Goal: Transaction & Acquisition: Subscribe to service/newsletter

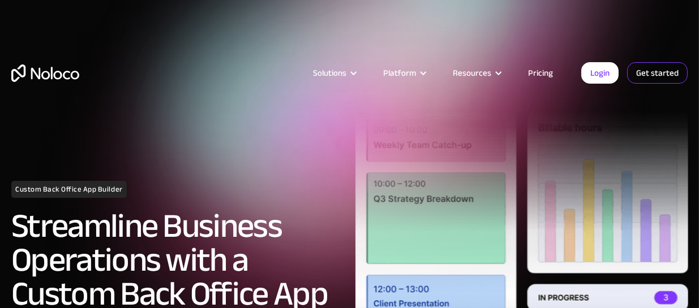
click at [662, 66] on link "Get started" at bounding box center [657, 72] width 61 height 21
click at [270, 57] on div "Solutions Use Cases Business Types Project Management Keep track of customers, …" at bounding box center [349, 72] width 699 height 89
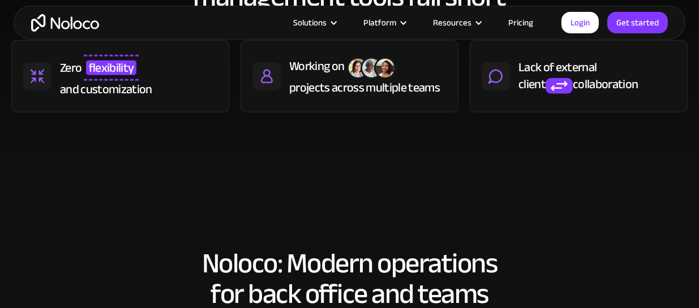
scroll to position [566, 0]
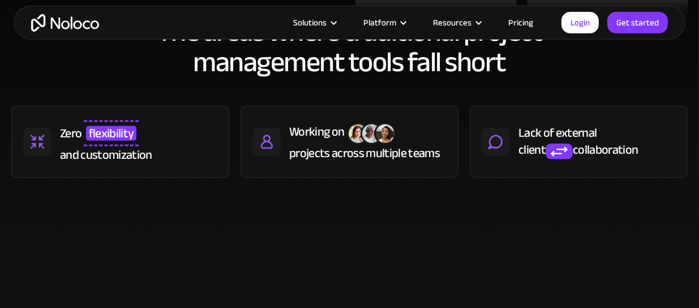
click at [544, 141] on div "client" at bounding box center [531, 149] width 27 height 17
click at [338, 145] on div "projects across multiple teams" at bounding box center [364, 153] width 150 height 17
click at [516, 16] on link "Pricing" at bounding box center [520, 22] width 53 height 15
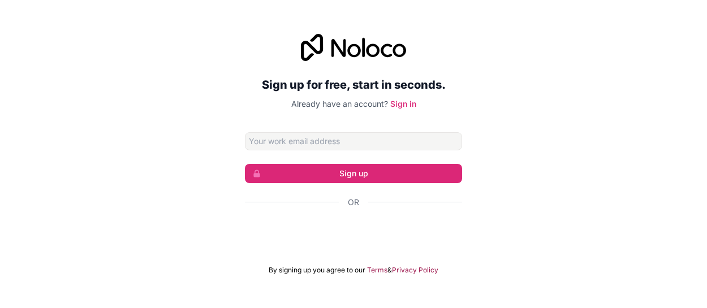
click at [354, 199] on span "Or" at bounding box center [353, 202] width 11 height 11
click at [354, 204] on span "Or" at bounding box center [353, 202] width 11 height 11
click at [356, 204] on span "Or" at bounding box center [353, 202] width 11 height 11
click at [356, 202] on span "Or" at bounding box center [353, 202] width 11 height 11
click at [356, 201] on span "Or" at bounding box center [353, 202] width 11 height 11
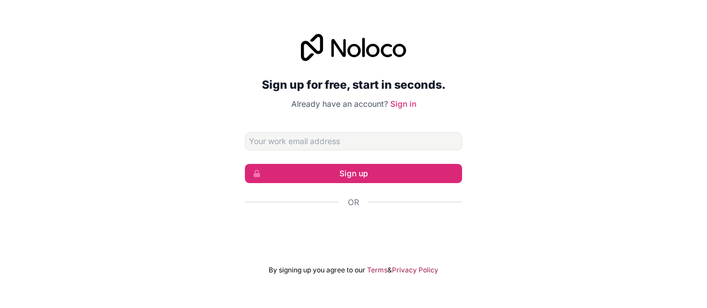
click at [356, 200] on span "Or" at bounding box center [353, 202] width 11 height 11
click at [357, 199] on span "Or" at bounding box center [353, 202] width 11 height 11
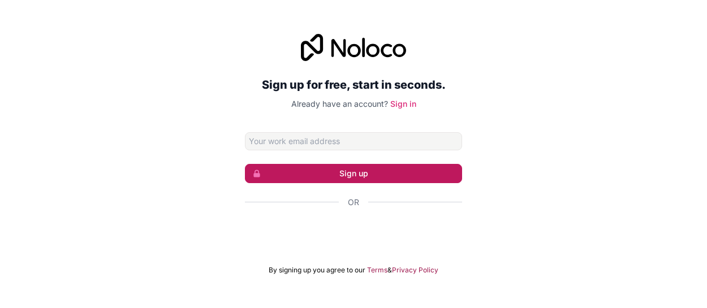
click at [359, 177] on button "Sign up" at bounding box center [353, 173] width 217 height 19
click at [361, 171] on button "Sign up" at bounding box center [353, 173] width 217 height 19
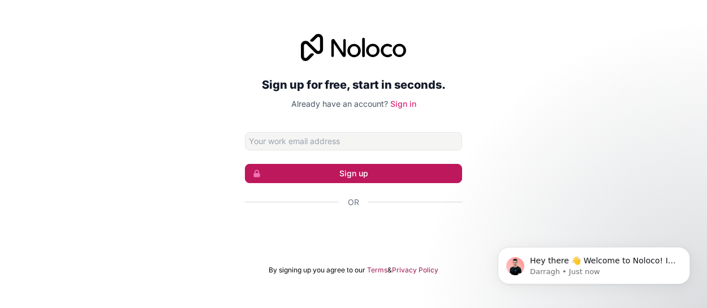
click at [360, 170] on button "Sign up" at bounding box center [353, 173] width 217 height 19
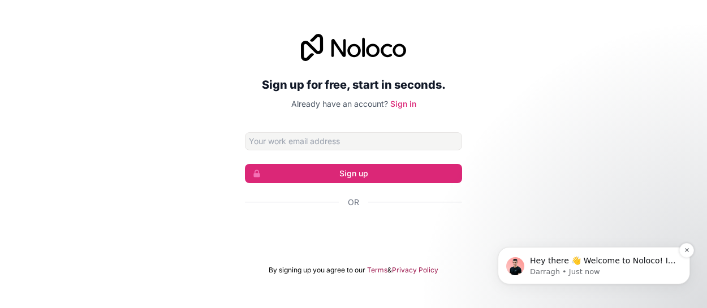
click at [551, 273] on p "Darragh • Just now" at bounding box center [603, 272] width 146 height 10
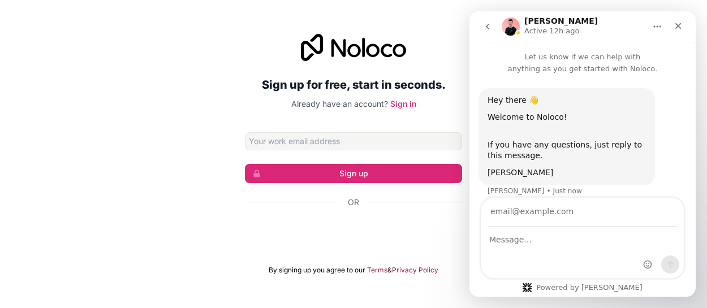
scroll to position [10, 0]
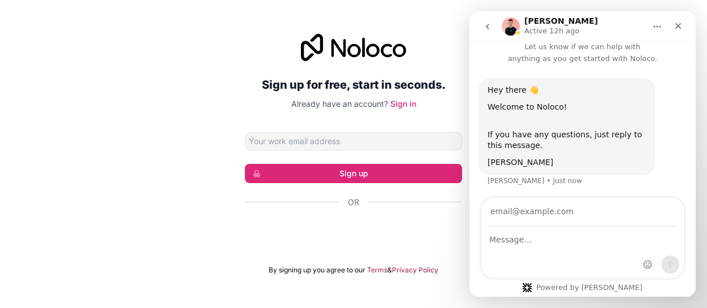
click at [571, 286] on div "Powered by Fin" at bounding box center [582, 287] width 137 height 9
click at [673, 16] on div "Close" at bounding box center [678, 26] width 20 height 20
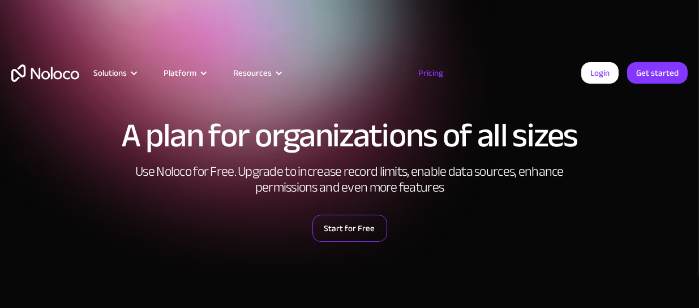
click at [349, 232] on link "Start for Free" at bounding box center [349, 228] width 75 height 27
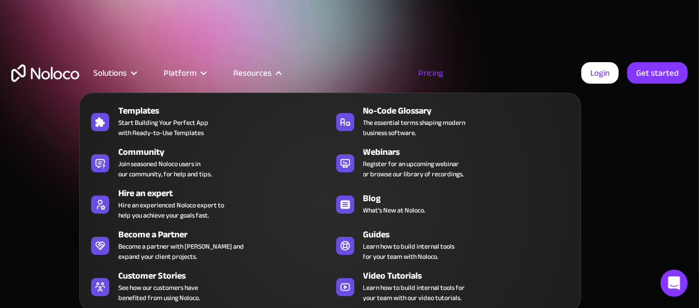
drag, startPoint x: 258, startPoint y: 71, endPoint x: 223, endPoint y: 76, distance: 35.4
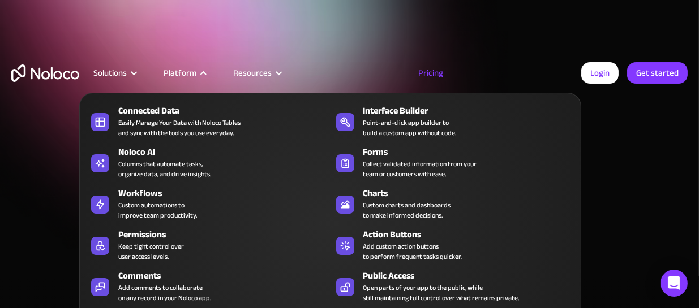
drag, startPoint x: 223, startPoint y: 76, endPoint x: 184, endPoint y: 72, distance: 39.2
click at [184, 72] on div "Platform" at bounding box center [179, 73] width 33 height 15
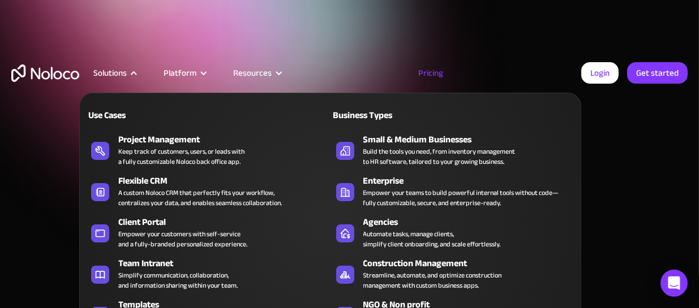
click at [127, 75] on div "Solutions" at bounding box center [114, 73] width 70 height 15
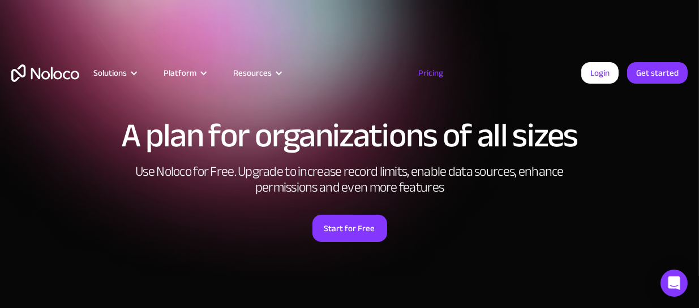
click at [127, 75] on div "Solutions" at bounding box center [114, 73] width 70 height 15
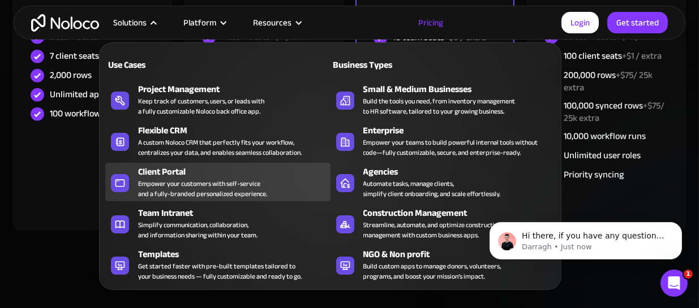
scroll to position [509, 0]
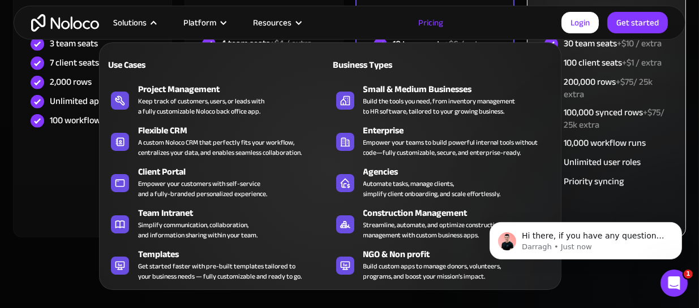
click at [580, 121] on span "+$75/ 25k extra" at bounding box center [613, 118] width 101 height 29
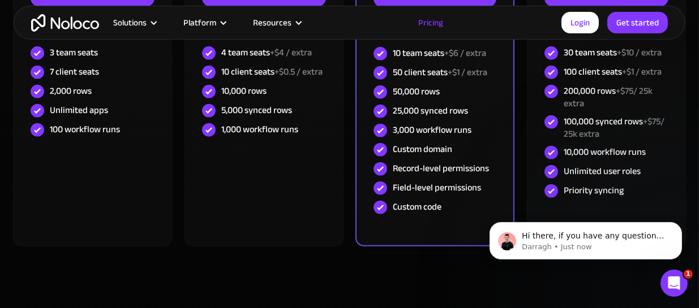
scroll to position [113, 0]
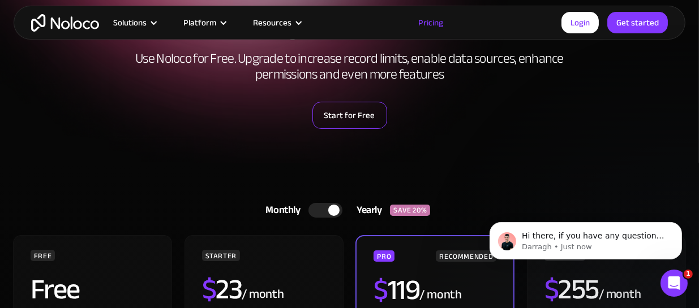
click at [359, 113] on link "Start for Free" at bounding box center [349, 115] width 75 height 27
